Goal: Task Accomplishment & Management: Manage account settings

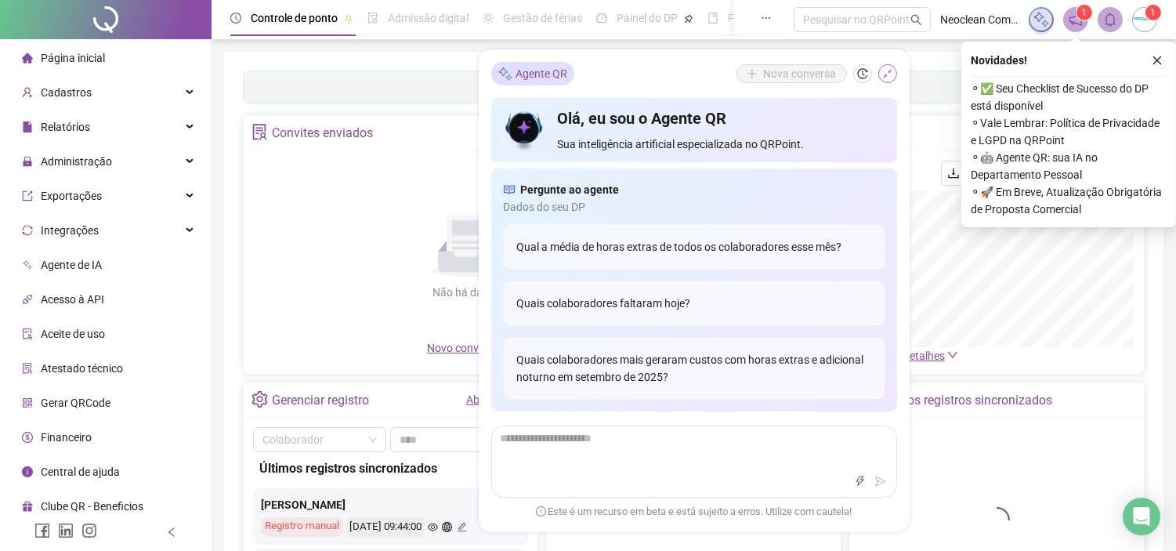
click at [892, 73] on icon "shrink" at bounding box center [888, 73] width 11 height 11
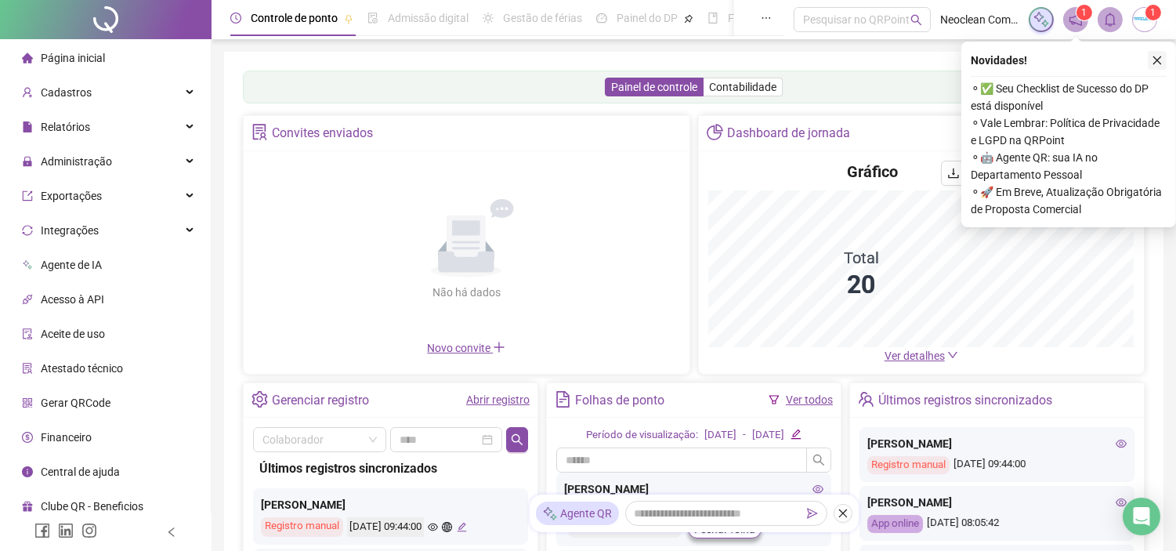
click at [1162, 57] on icon "close" at bounding box center [1157, 60] width 11 height 11
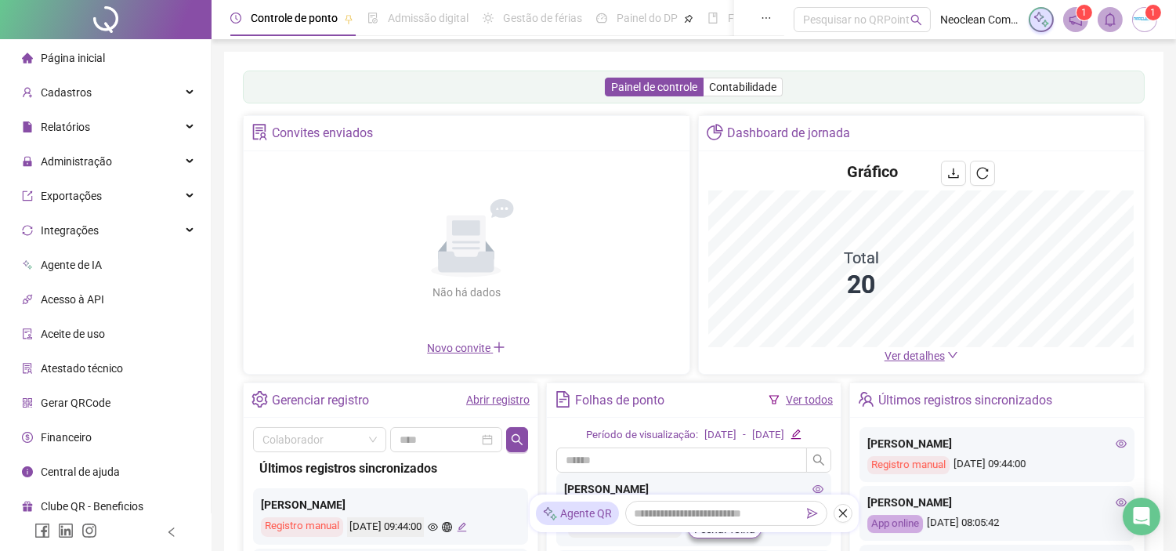
click at [897, 354] on span "Ver detalhes" at bounding box center [915, 356] width 60 height 13
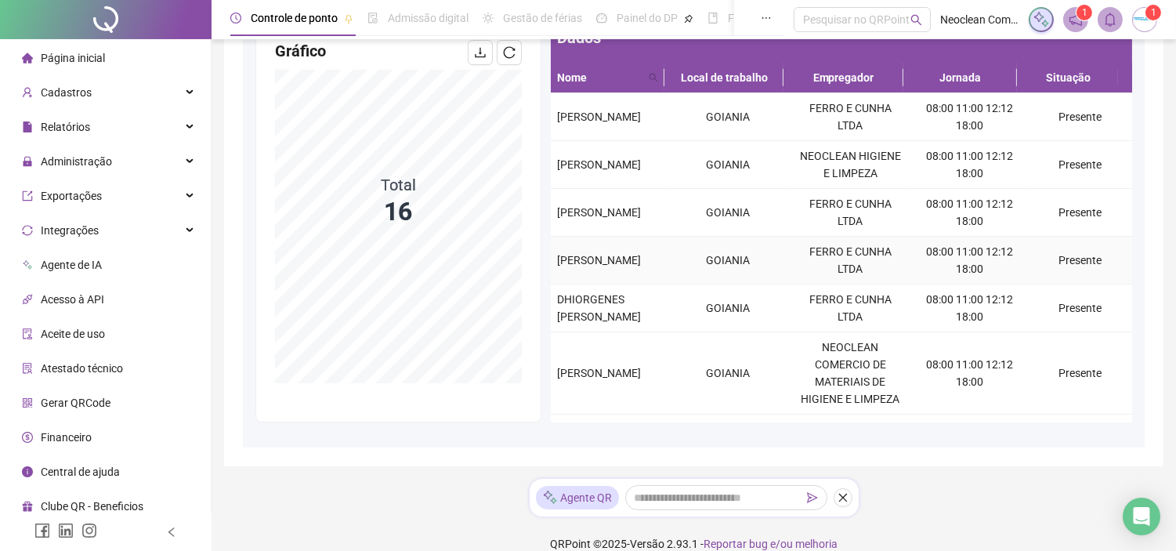
scroll to position [174, 0]
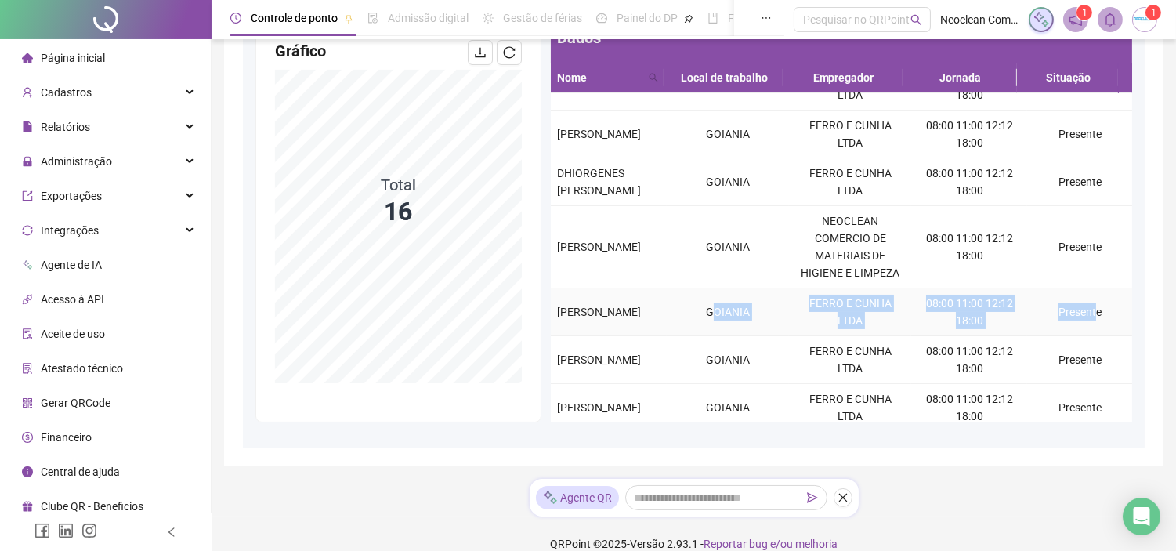
drag, startPoint x: 732, startPoint y: 324, endPoint x: 1082, endPoint y: 332, distance: 350.4
click at [1082, 332] on tr "[PERSON_NAME] E CUNHA LTDA 08:00 11:00 12:12 18:00 Presente" at bounding box center [842, 312] width 582 height 48
click at [1082, 332] on td "Presente" at bounding box center [1080, 312] width 105 height 48
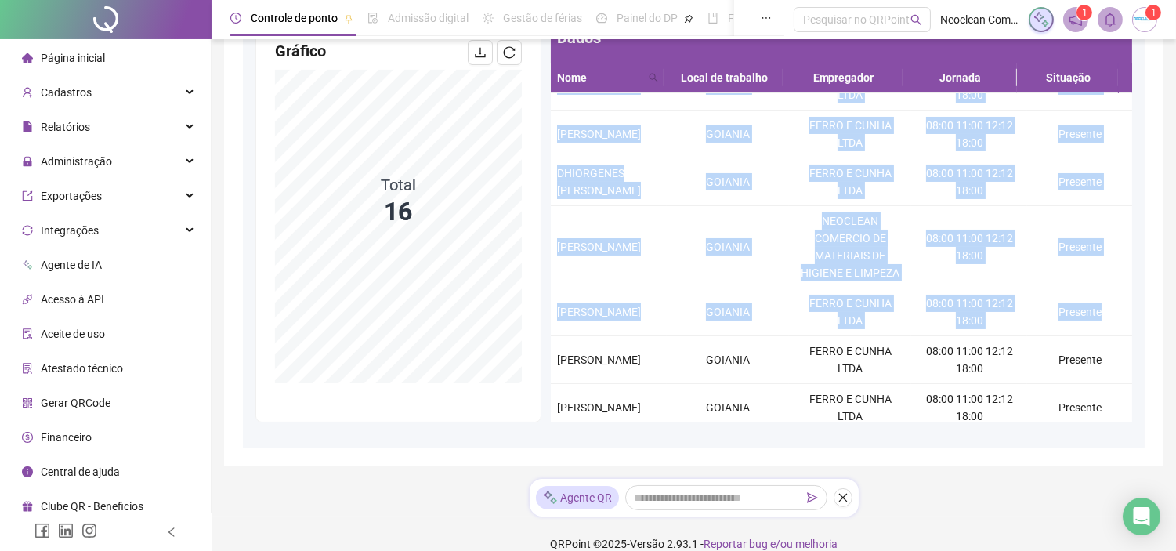
drag, startPoint x: 1090, startPoint y: 332, endPoint x: 549, endPoint y: 332, distance: 541.6
click at [549, 332] on div "Dados Nome Local de trabalho Empregador Jornada Situação [PERSON_NAME] E CUNHA …" at bounding box center [841, 221] width 591 height 402
click at [568, 321] on div "[PERSON_NAME]" at bounding box center [608, 311] width 103 height 17
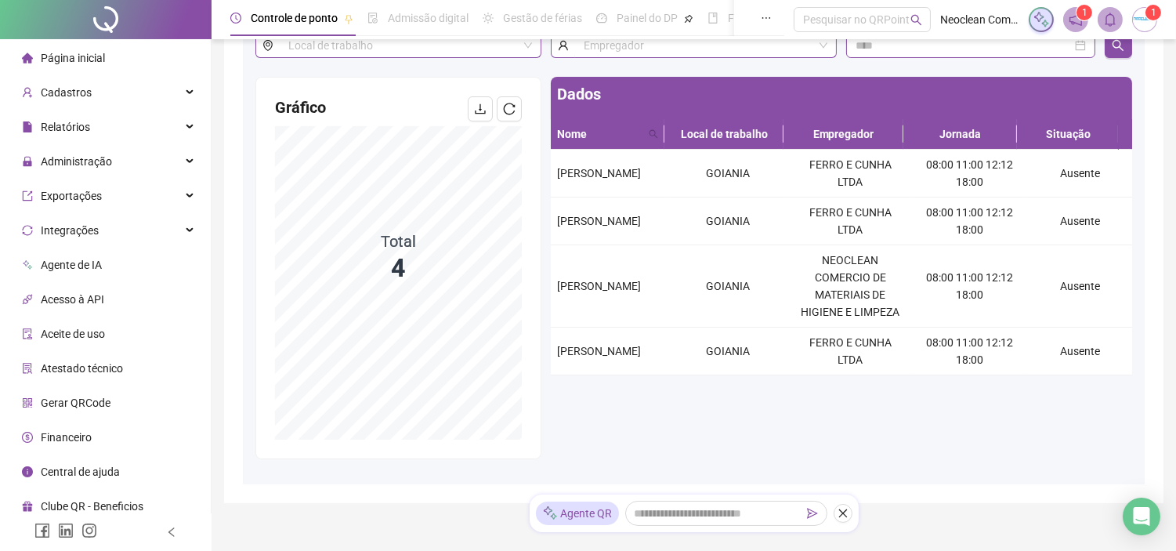
scroll to position [84, 0]
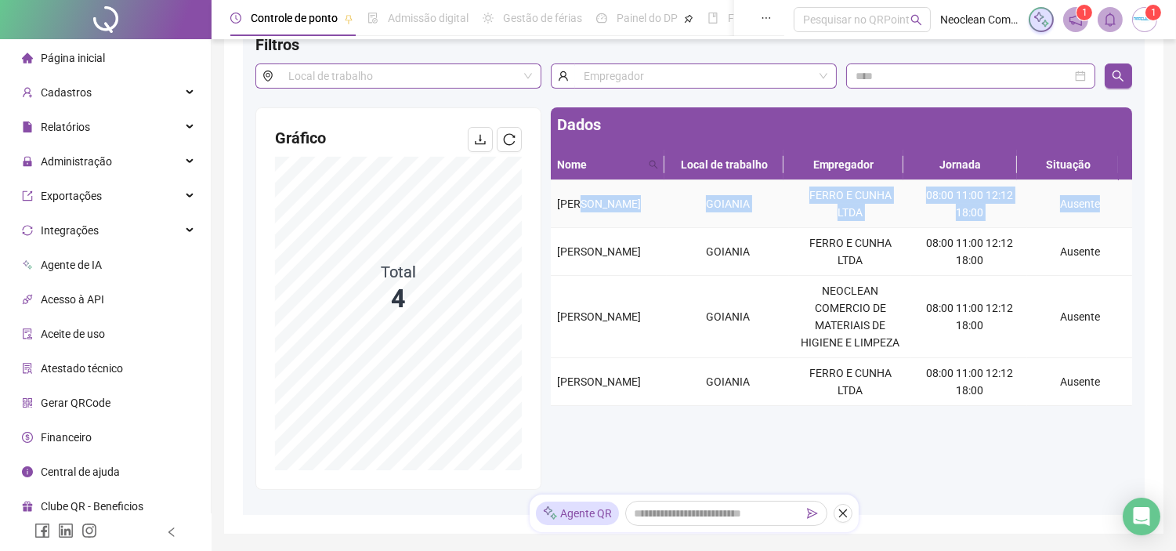
drag, startPoint x: 619, startPoint y: 197, endPoint x: 1089, endPoint y: 202, distance: 470.3
click at [1089, 202] on tr "[PERSON_NAME] JUNIOR GOIANIA FERRO E CUNHA LTDA 08:00 11:00 12:12 18:00 Ausente" at bounding box center [842, 204] width 582 height 48
click at [1089, 202] on td "Ausente" at bounding box center [1080, 204] width 105 height 48
drag, startPoint x: 1092, startPoint y: 205, endPoint x: 553, endPoint y: 190, distance: 539.5
click at [549, 189] on div "Dados Nome Local de trabalho Empregador Jornada Situação [PERSON_NAME] JUNIOR G…" at bounding box center [841, 298] width 591 height 382
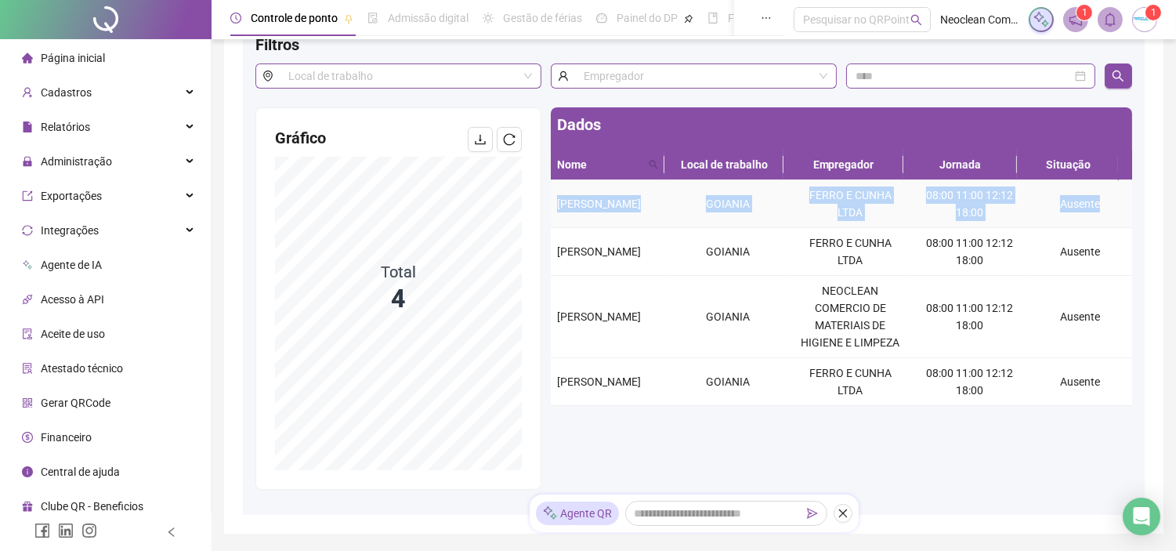
click at [553, 190] on td "[PERSON_NAME]" at bounding box center [609, 204] width 116 height 48
drag, startPoint x: 553, startPoint y: 201, endPoint x: 1107, endPoint y: 208, distance: 553.4
click at [1107, 208] on tr "[PERSON_NAME] JUNIOR GOIANIA FERRO E CUNHA LTDA 08:00 11:00 12:12 18:00 Ausente" at bounding box center [842, 204] width 582 height 48
click at [1107, 208] on td "Ausente" at bounding box center [1080, 204] width 105 height 48
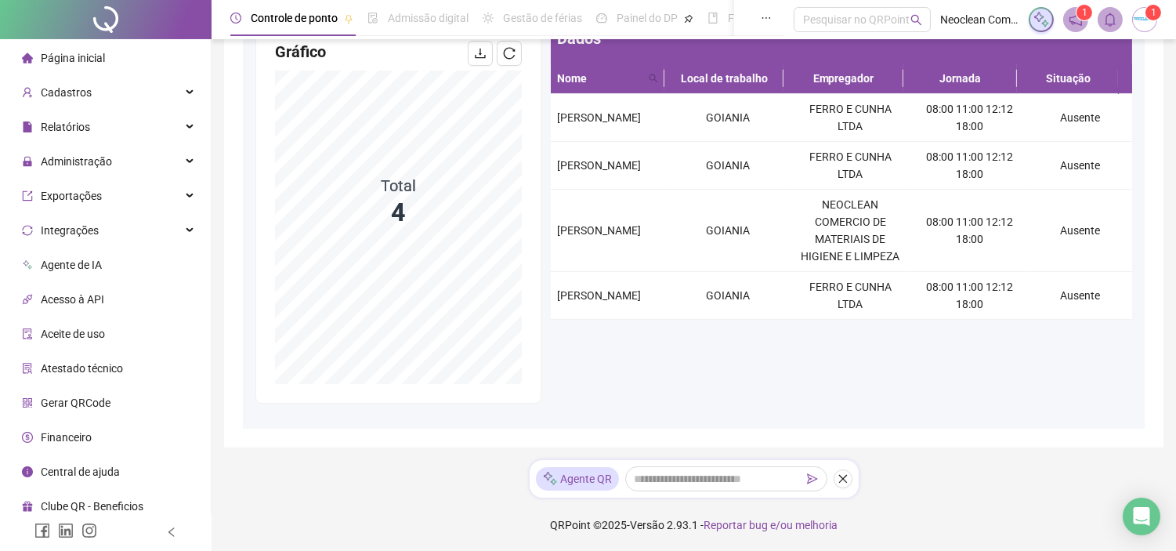
scroll to position [171, 0]
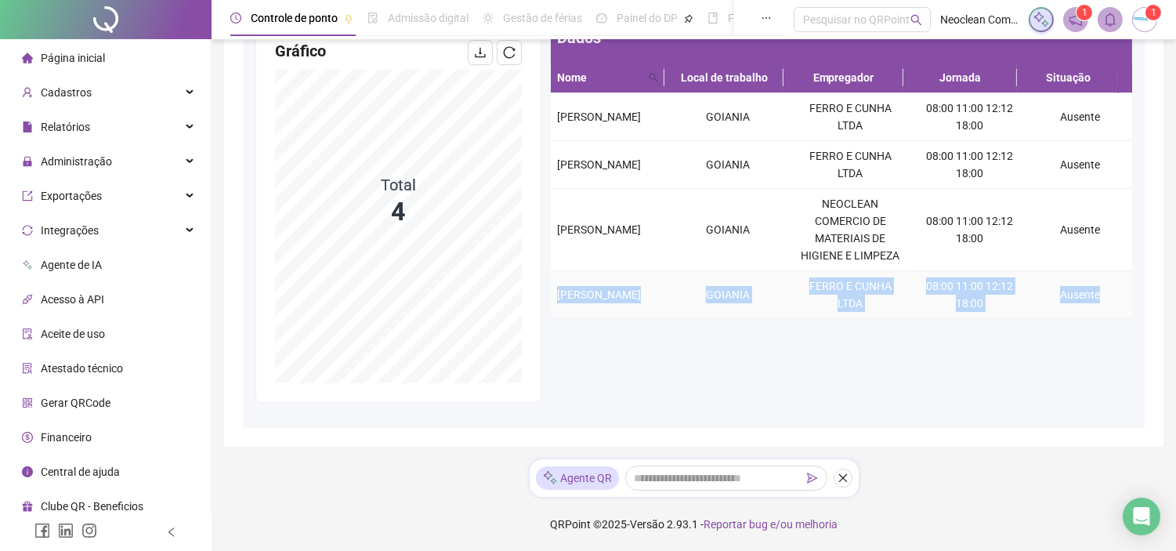
drag, startPoint x: 551, startPoint y: 274, endPoint x: 1096, endPoint y: 300, distance: 545.4
click at [1096, 300] on tr "[PERSON_NAME] E CUNHA LTDA 08:00 11:00 12:12 18:00 Ausente" at bounding box center [842, 295] width 582 height 48
click at [1096, 300] on td "Ausente" at bounding box center [1080, 295] width 105 height 48
drag, startPoint x: 1096, startPoint y: 300, endPoint x: 566, endPoint y: 131, distance: 556.2
click at [566, 131] on tbody "[PERSON_NAME] JUNIOR GOIANIA FERRO E CUNHA LTDA 08:00 11:00 12:12 18:00 Ausente…" at bounding box center [842, 206] width 582 height 226
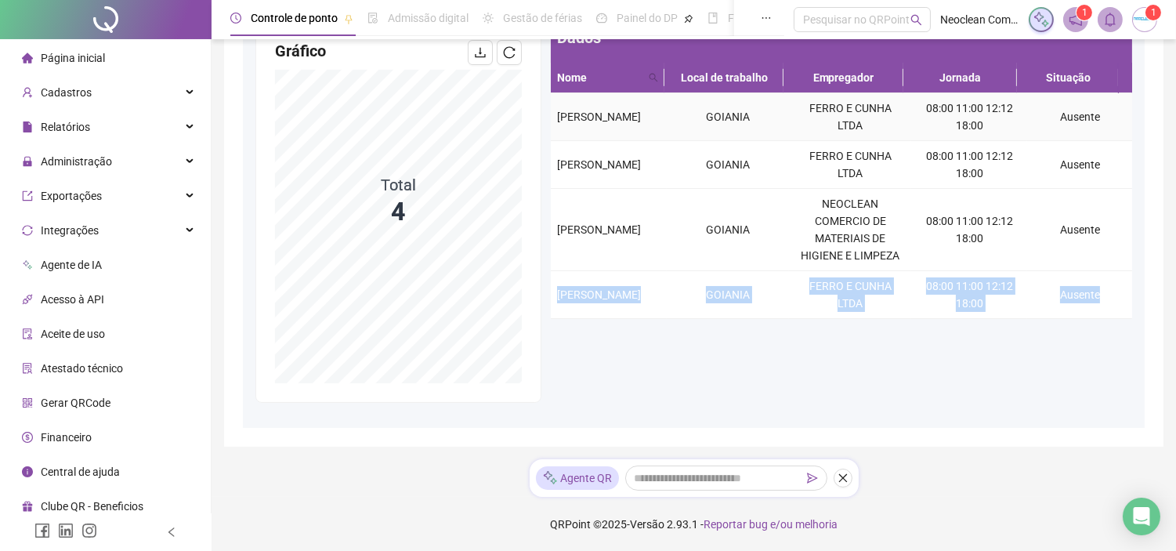
click at [566, 123] on span "[PERSON_NAME]" at bounding box center [599, 117] width 84 height 13
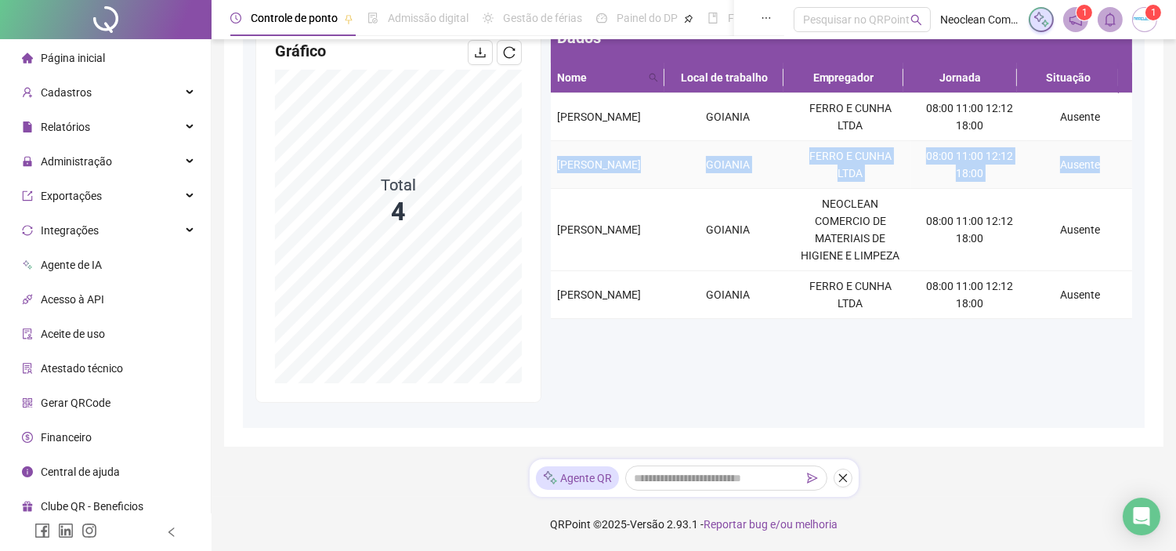
drag, startPoint x: 930, startPoint y: 196, endPoint x: 1093, endPoint y: 169, distance: 164.4
click at [1093, 169] on tr "[PERSON_NAME] E CUNHA LTDA 08:00 11:00 12:12 18:00 Ausente" at bounding box center [842, 165] width 582 height 48
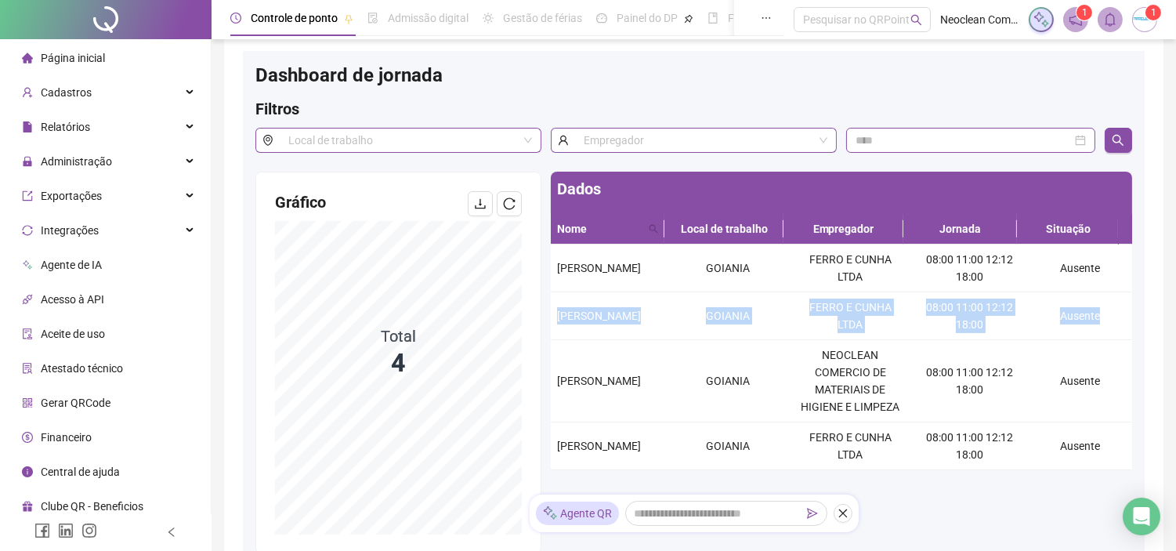
scroll to position [0, 0]
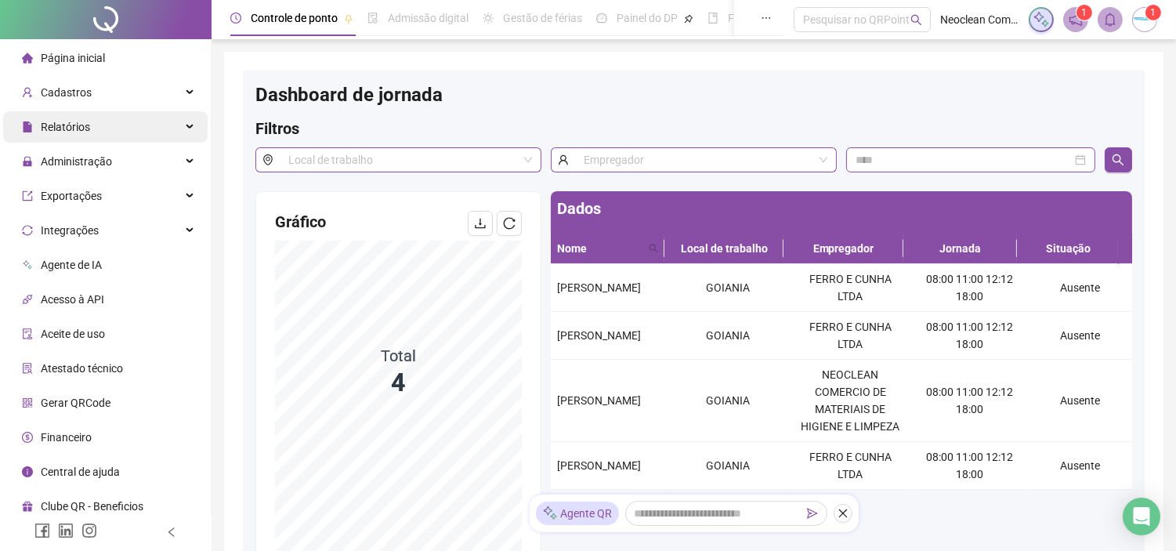
click at [96, 124] on div "Relatórios" at bounding box center [105, 126] width 205 height 31
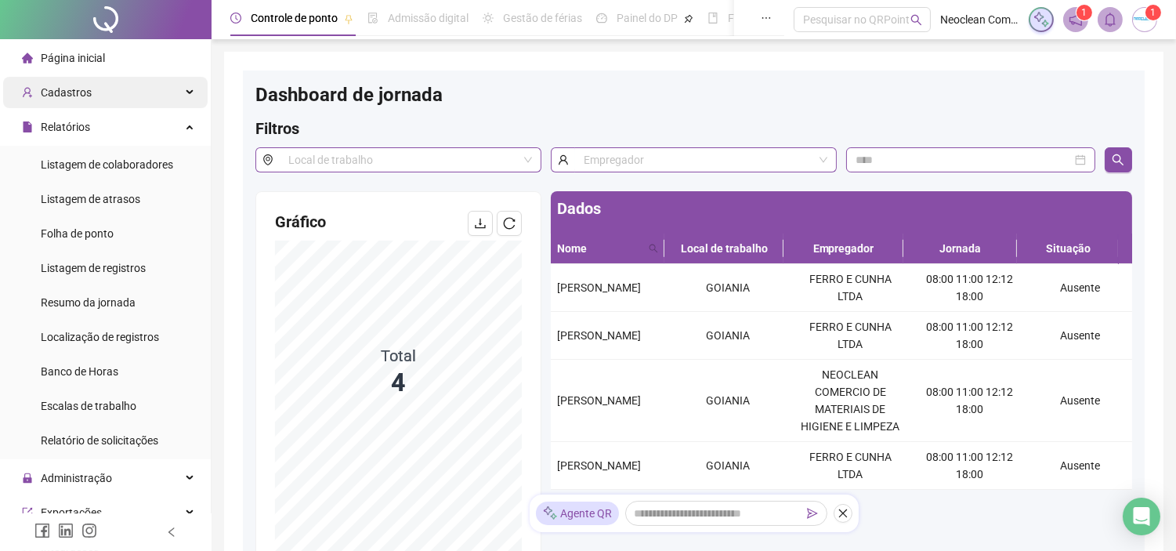
click at [95, 102] on div "Cadastros" at bounding box center [105, 92] width 205 height 31
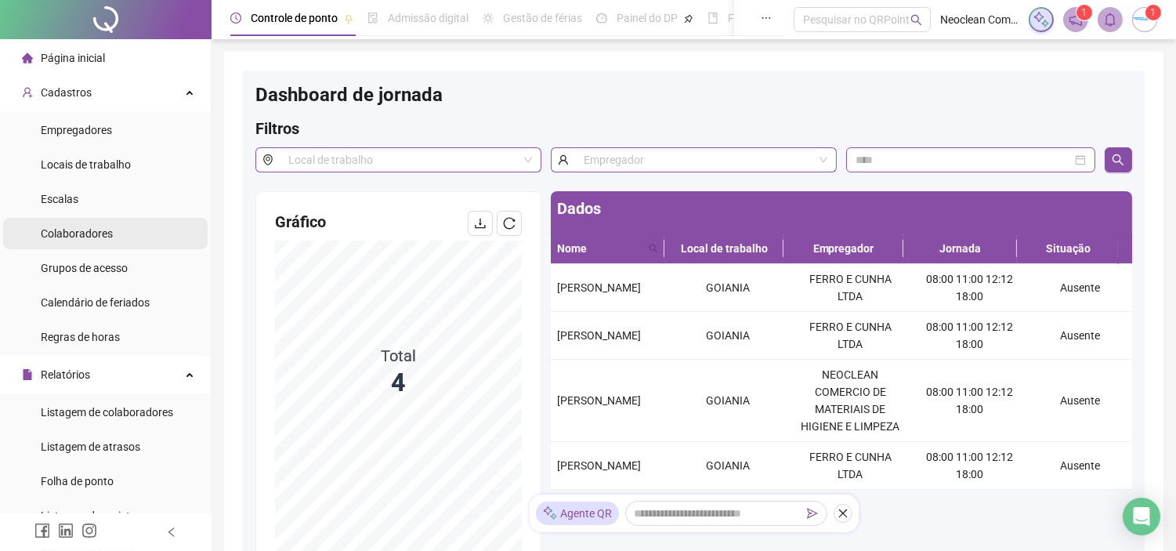
click at [91, 221] on div "Colaboradores" at bounding box center [77, 233] width 72 height 31
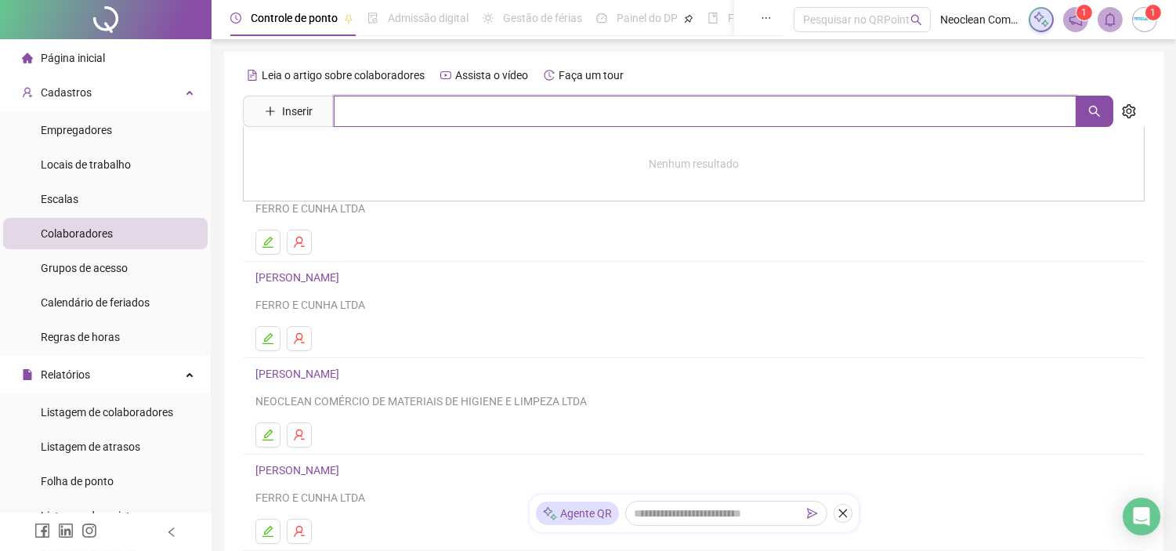
click at [419, 104] on input "text" at bounding box center [705, 111] width 743 height 31
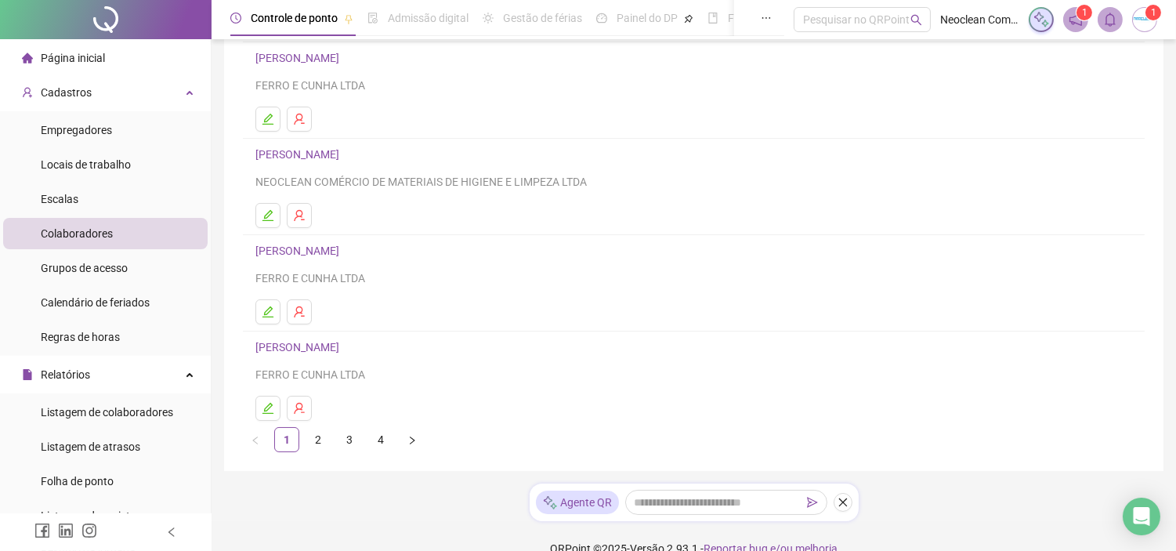
scroll to position [245, 0]
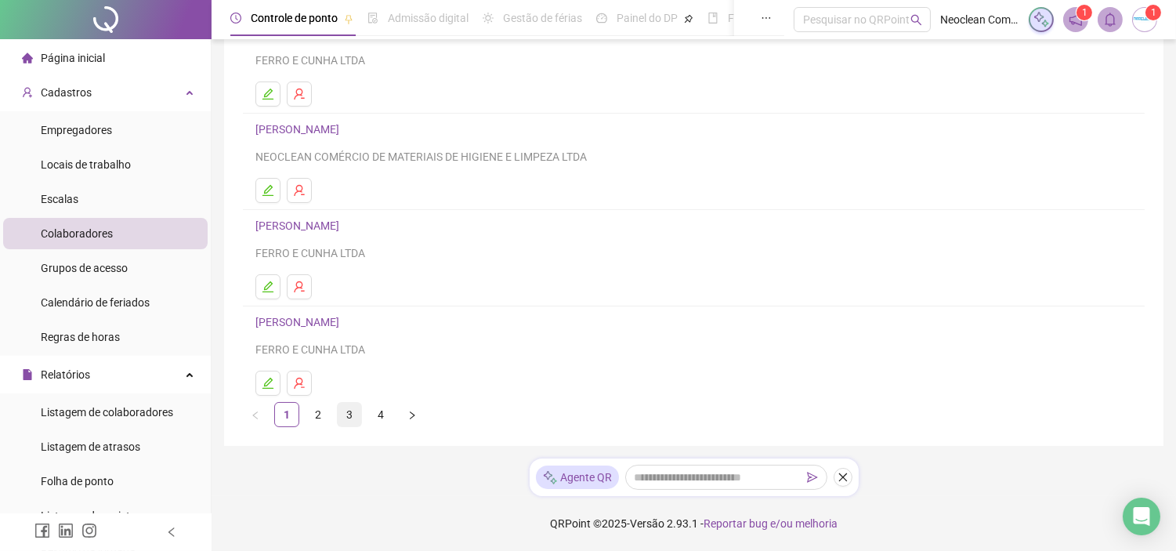
click at [347, 419] on link "3" at bounding box center [350, 415] width 24 height 24
click at [309, 325] on link "[PERSON_NAME]" at bounding box center [300, 322] width 89 height 13
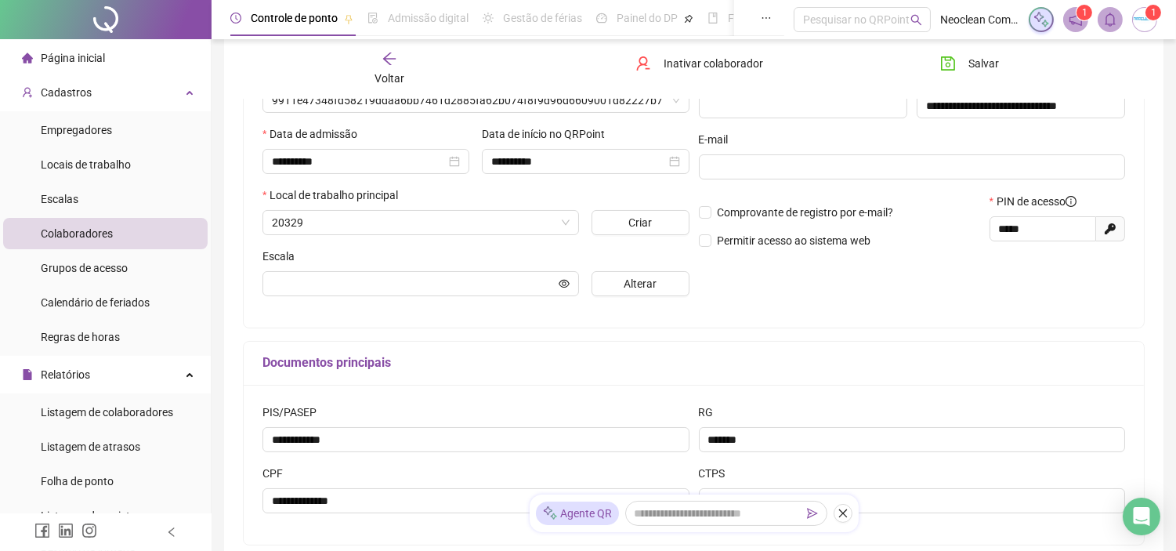
type input "**********"
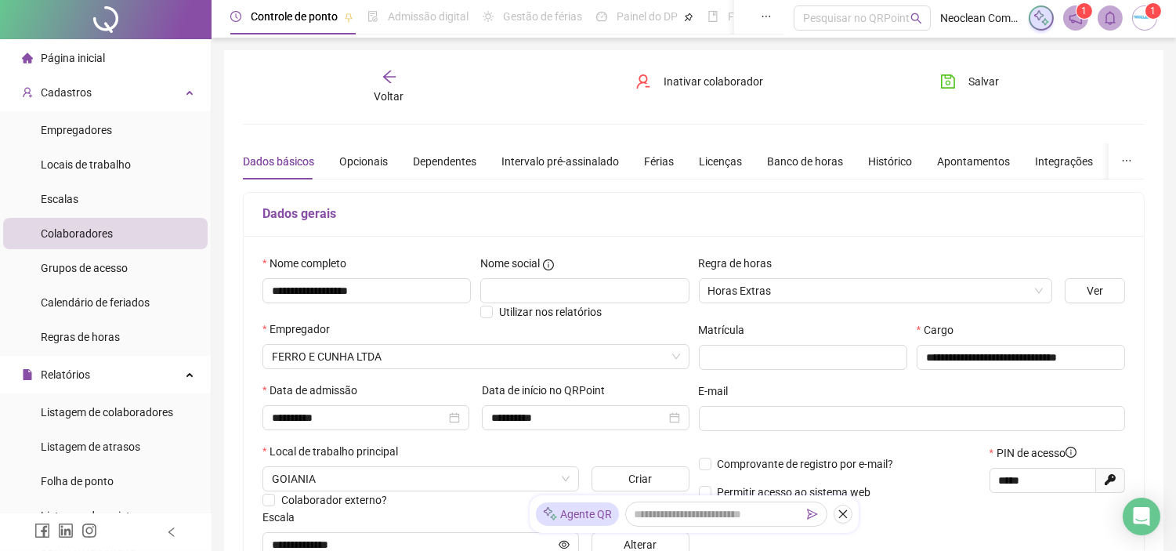
scroll to position [0, 0]
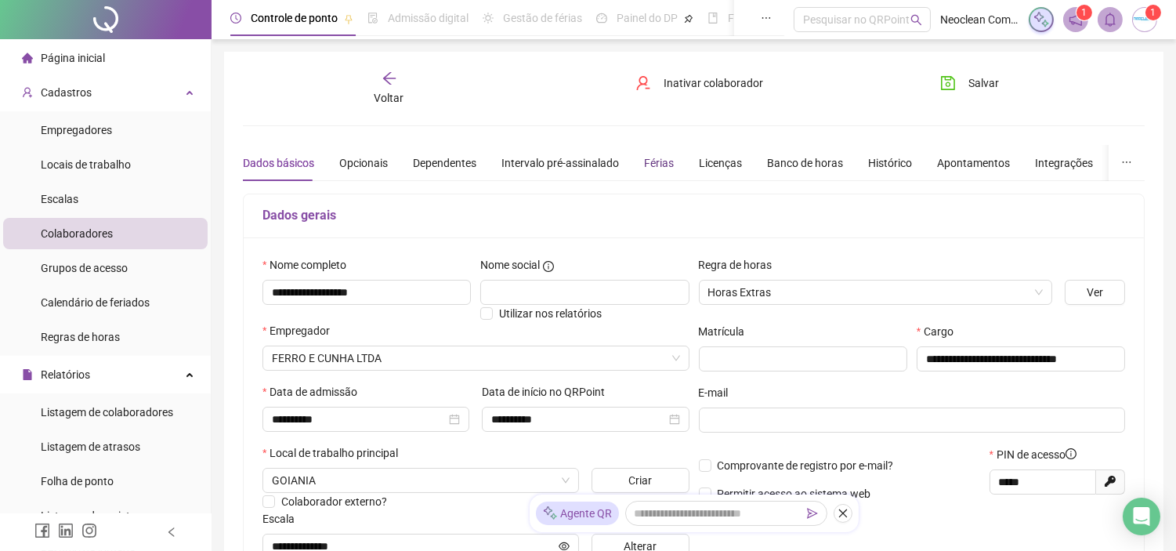
click at [666, 159] on div "Férias" at bounding box center [659, 162] width 30 height 17
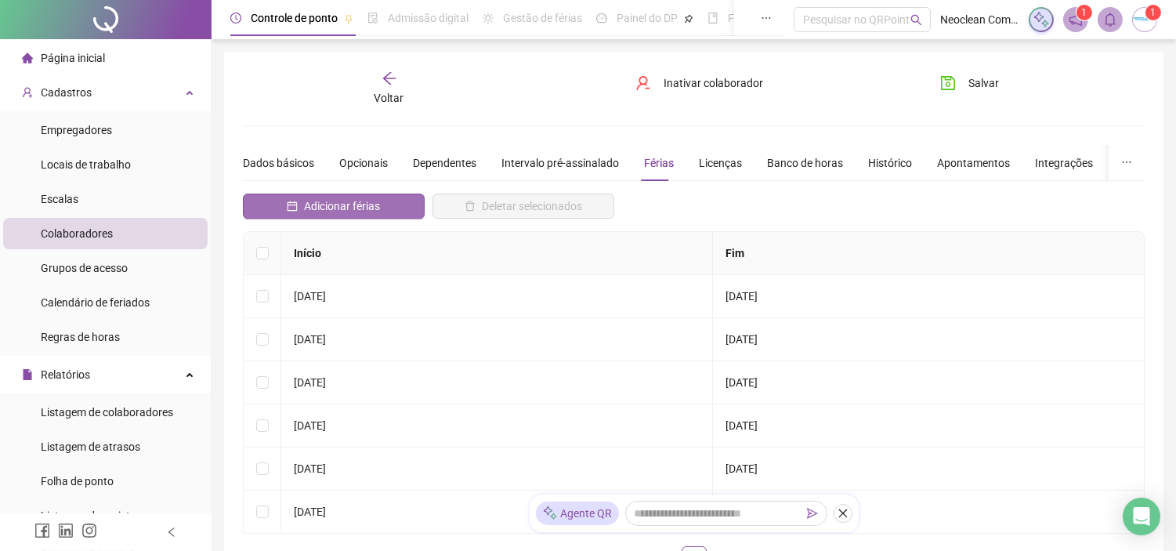
click at [311, 205] on span "Adicionar férias" at bounding box center [342, 206] width 76 height 17
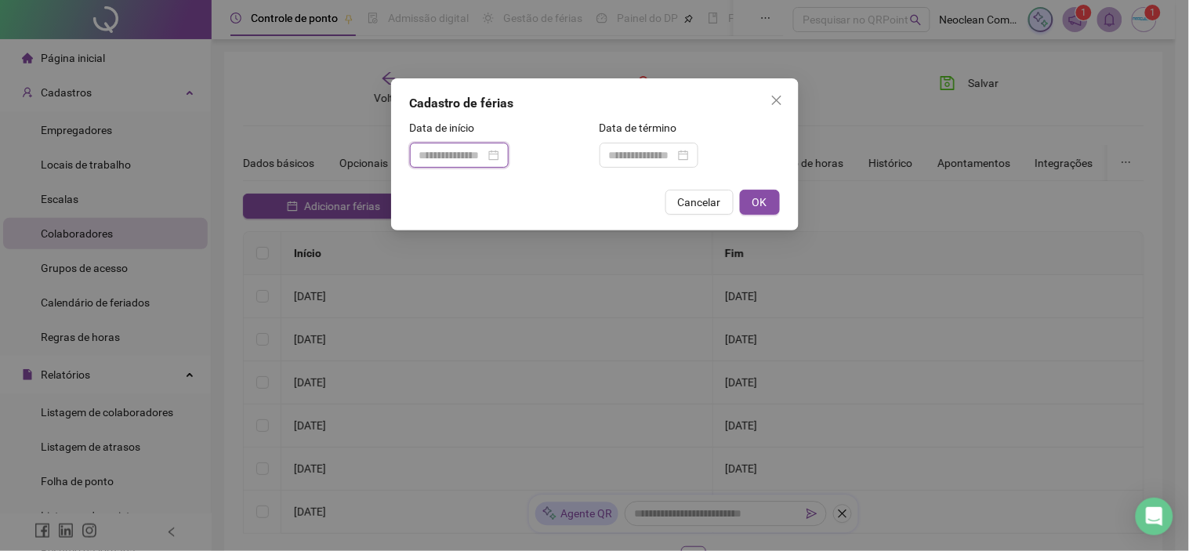
click at [459, 158] on input at bounding box center [452, 155] width 66 height 17
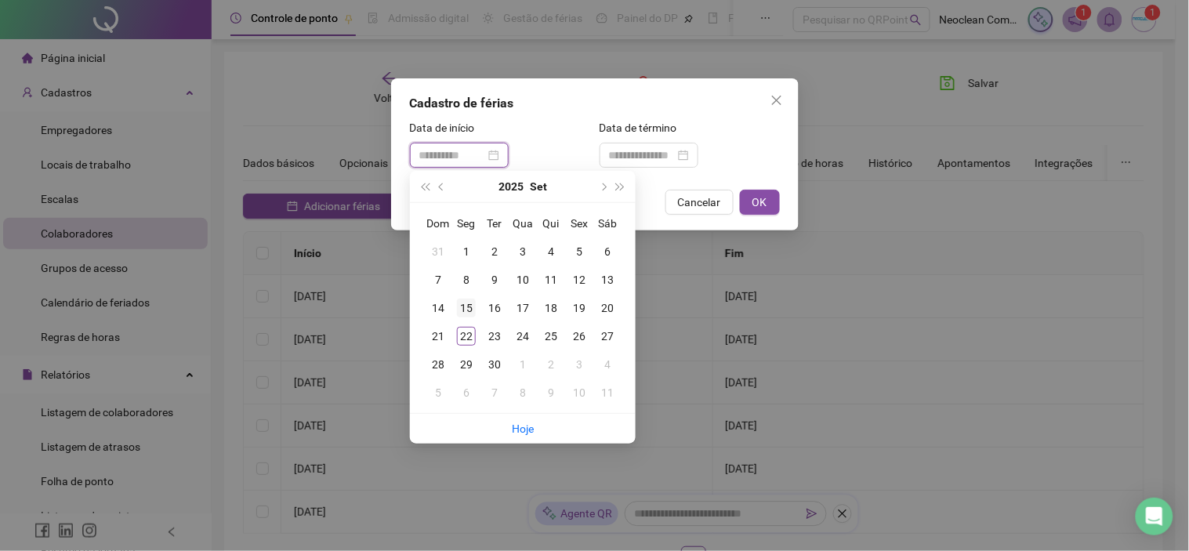
type input "**********"
click at [463, 307] on div "15" at bounding box center [466, 308] width 19 height 19
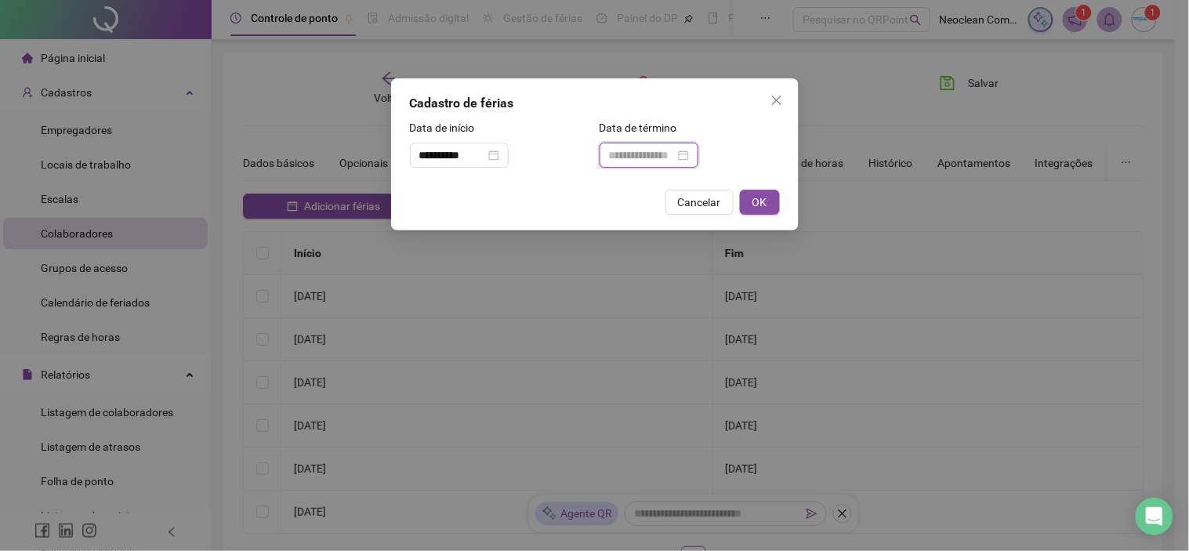
click at [658, 160] on input at bounding box center [642, 155] width 66 height 17
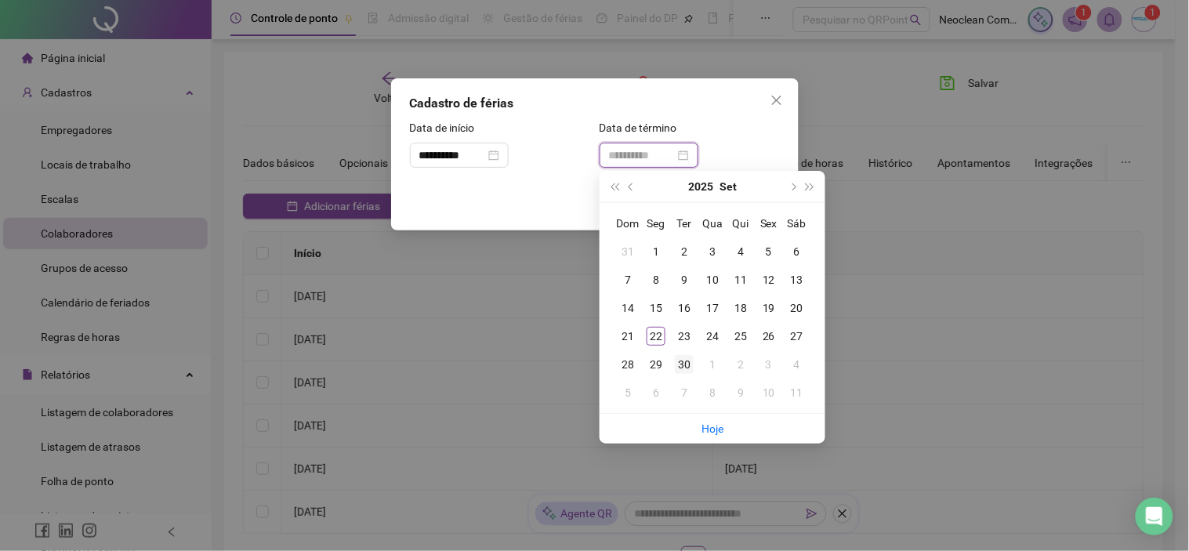
type input "**********"
click at [687, 362] on div "30" at bounding box center [684, 364] width 19 height 19
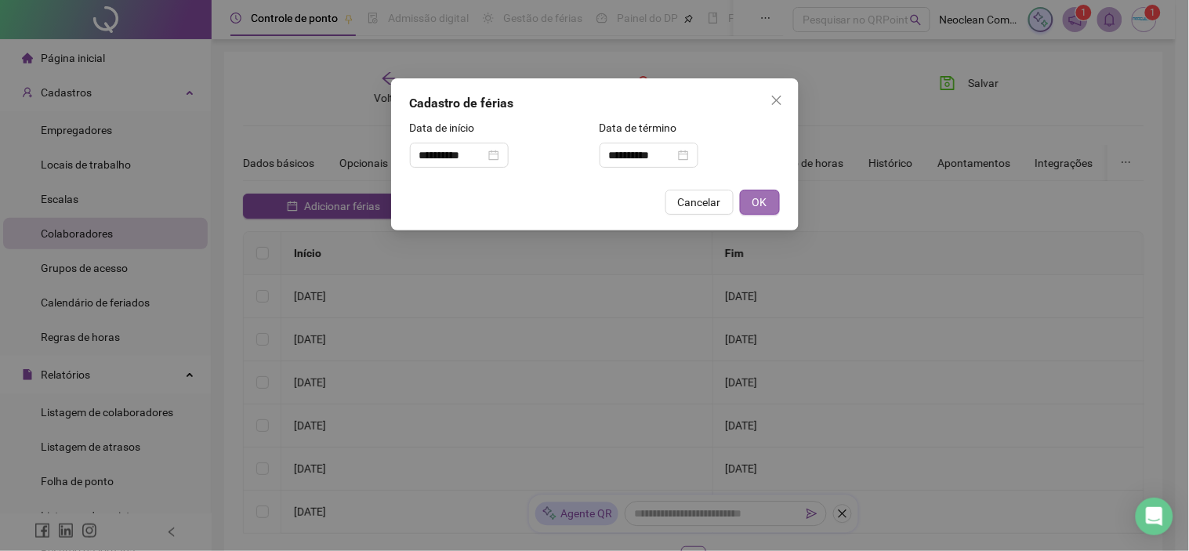
click at [757, 212] on button "OK" at bounding box center [760, 202] width 40 height 25
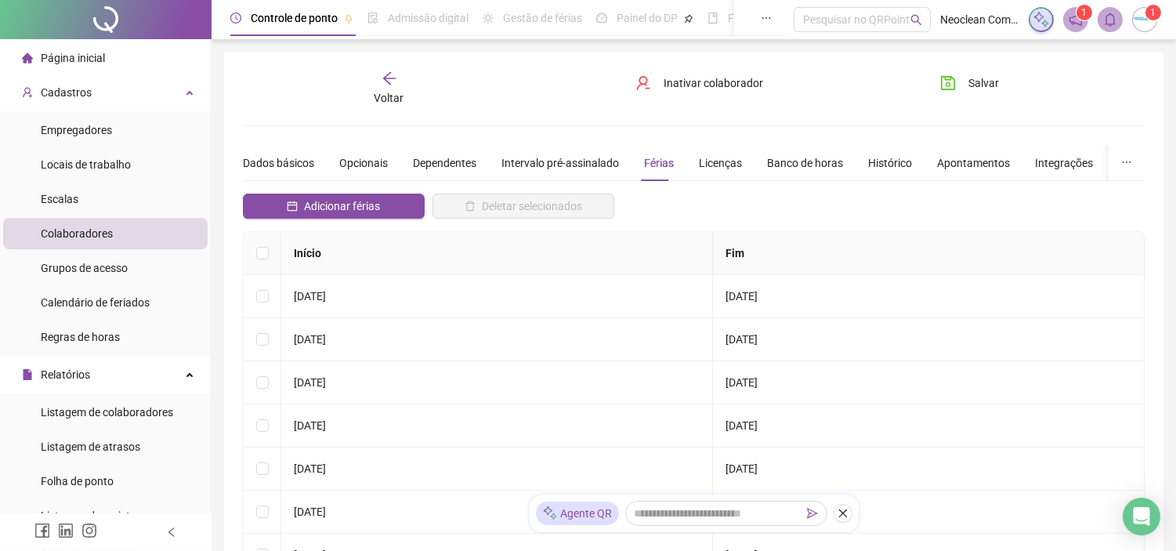
click at [78, 60] on span "Página inicial" at bounding box center [73, 58] width 64 height 13
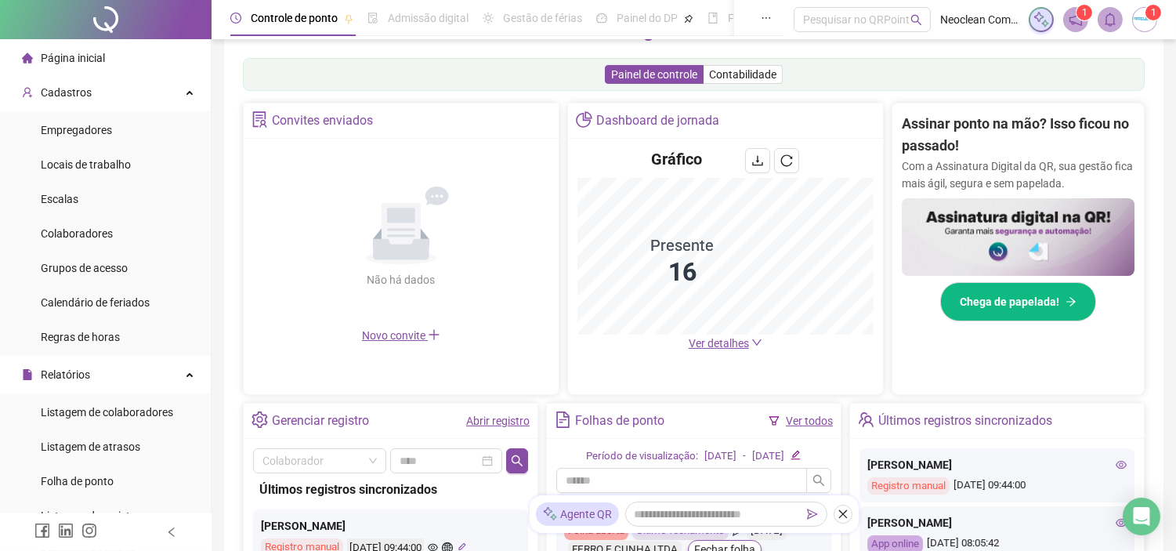
scroll to position [230, 0]
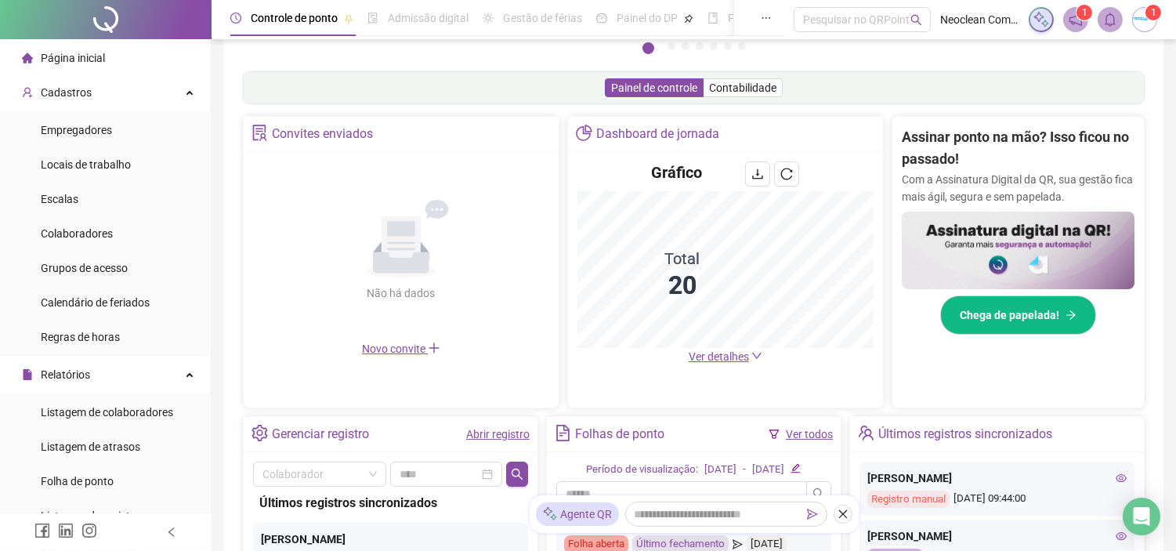
click at [742, 358] on span "Ver detalhes" at bounding box center [719, 356] width 60 height 13
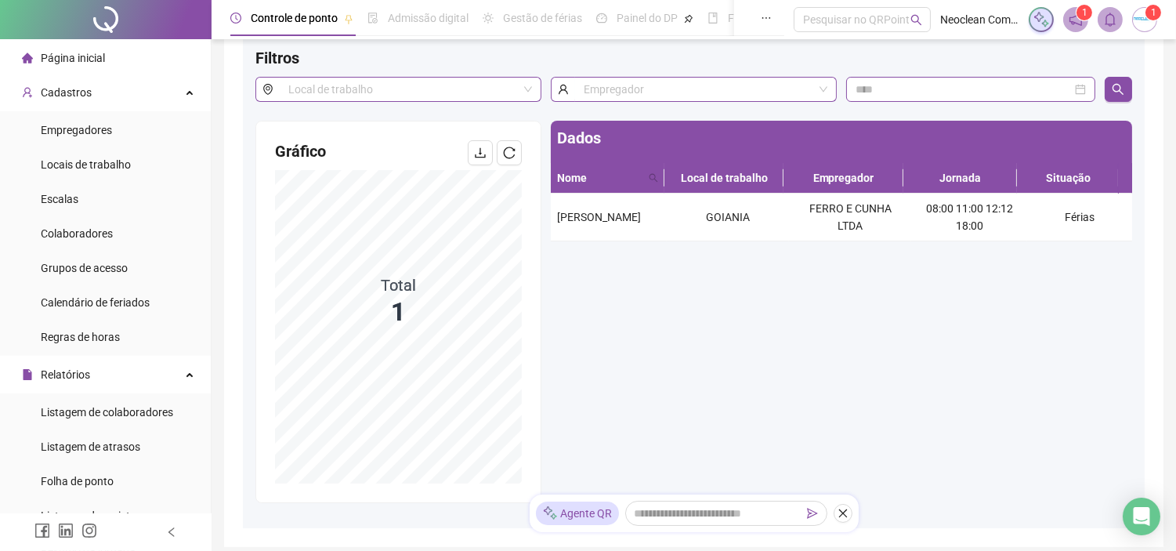
scroll to position [171, 0]
